Goal: Information Seeking & Learning: Learn about a topic

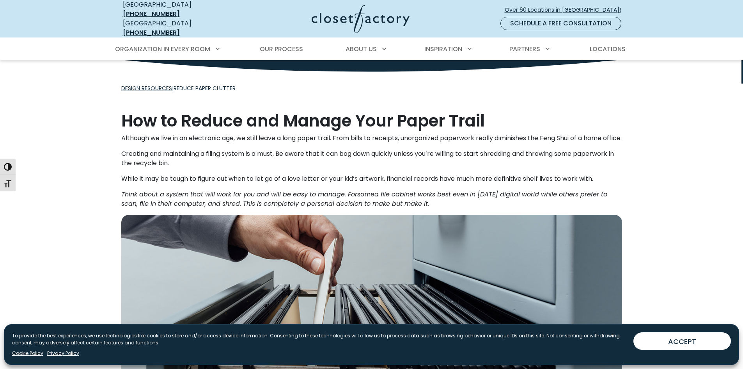
click at [364, 19] on img at bounding box center [361, 19] width 98 height 28
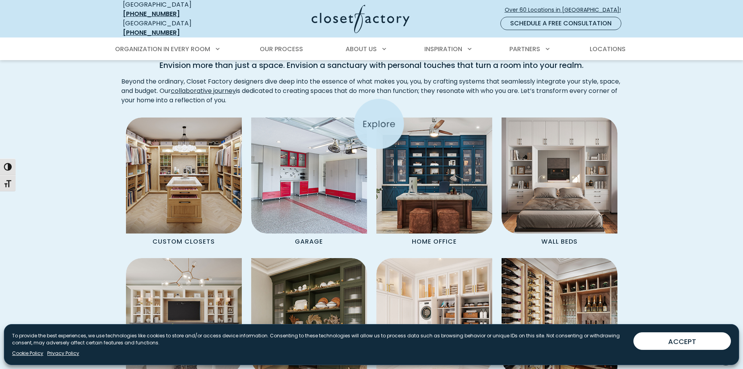
scroll to position [624, 0]
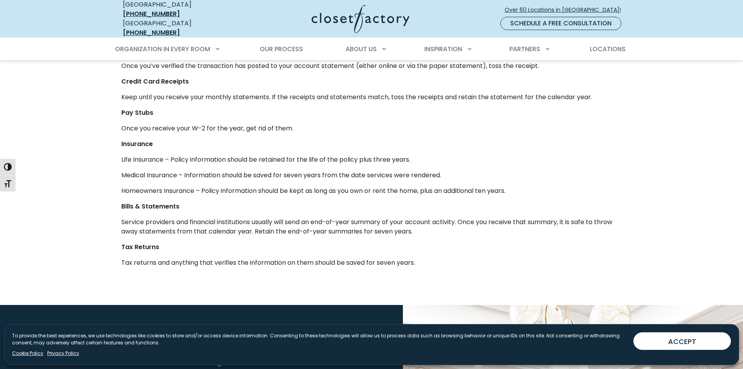
scroll to position [663, 0]
